Goal: Information Seeking & Learning: Learn about a topic

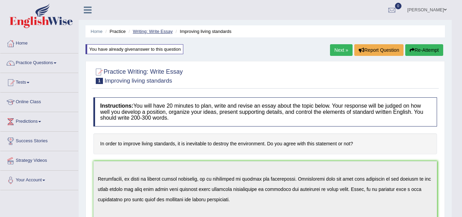
click at [162, 32] on link "Writing: Write Essay" at bounding box center [153, 31] width 40 height 5
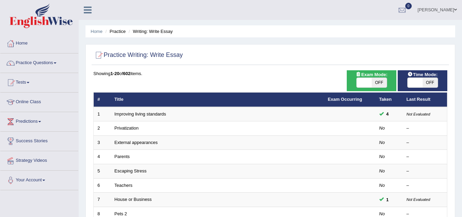
click at [123, 122] on td "Privatization" at bounding box center [218, 128] width 214 height 14
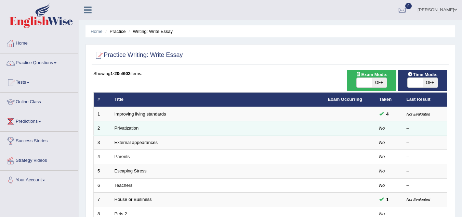
click at [123, 128] on link "Privatization" at bounding box center [127, 127] width 24 height 5
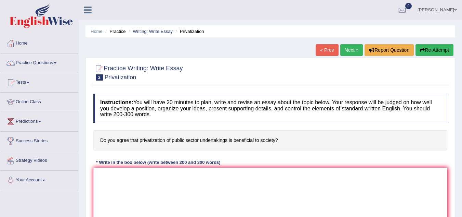
click at [349, 49] on link "Next »" at bounding box center [352, 50] width 23 height 12
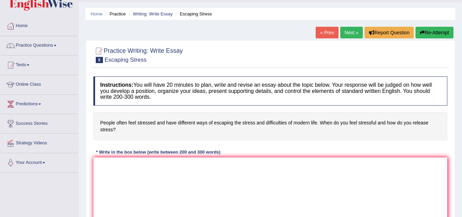
scroll to position [18, 0]
drag, startPoint x: 152, startPoint y: 59, endPoint x: 105, endPoint y: 60, distance: 46.9
click at [105, 60] on h2 "Practice Writing: Write Essay 5 Escaping Stress" at bounding box center [137, 54] width 89 height 17
drag, startPoint x: 105, startPoint y: 60, endPoint x: 146, endPoint y: 58, distance: 40.8
click at [146, 58] on small "Escaping Stress" at bounding box center [126, 59] width 42 height 7
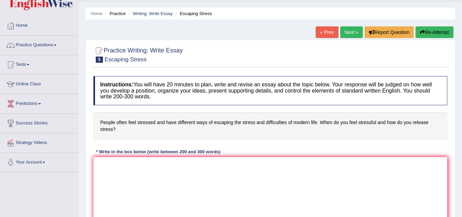
scroll to position [0, 0]
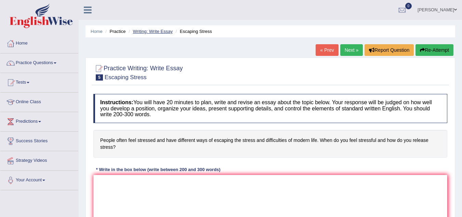
click at [153, 32] on link "Writing: Write Essay" at bounding box center [153, 31] width 40 height 5
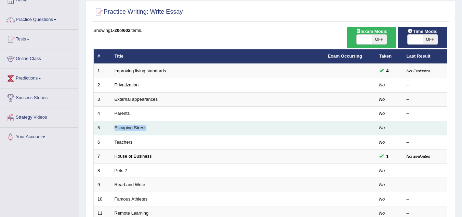
drag, startPoint x: 153, startPoint y: 127, endPoint x: 113, endPoint y: 125, distance: 40.4
click at [113, 125] on td "Escaping Stress" at bounding box center [218, 128] width 214 height 14
copy link "Escaping Stress"
